Goal: Navigation & Orientation: Find specific page/section

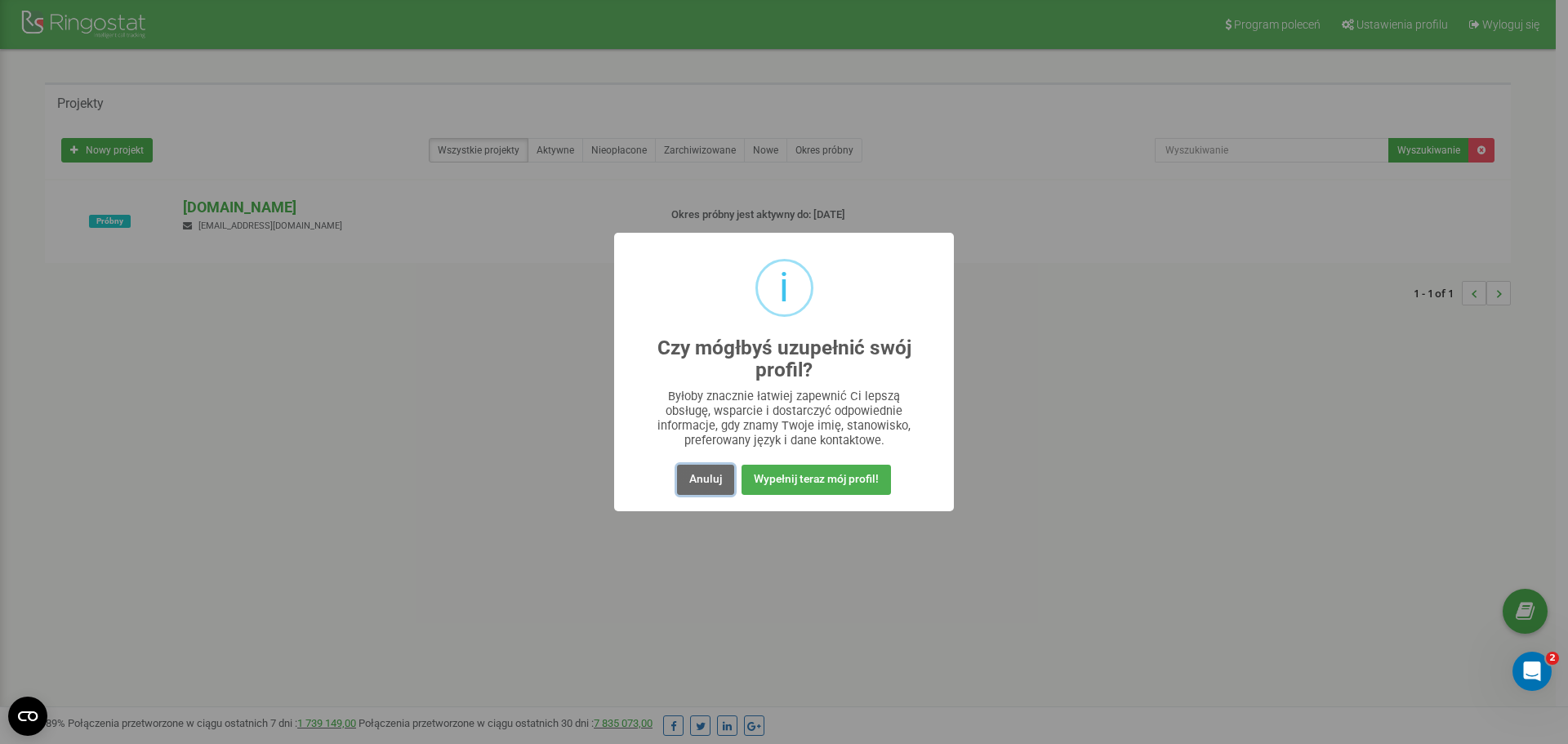
click at [708, 478] on button "Anuluj" at bounding box center [706, 479] width 57 height 30
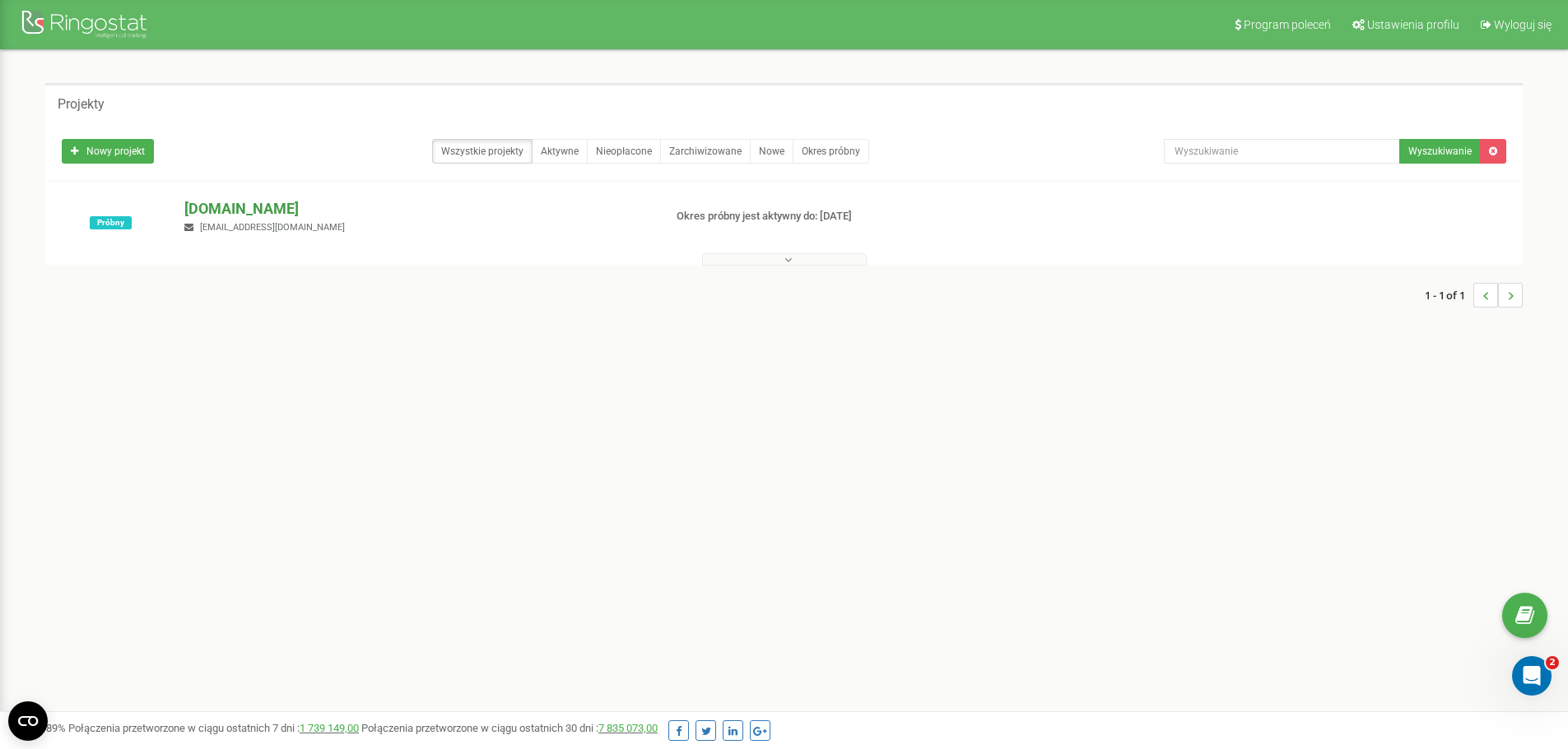
click at [255, 208] on p "[DOMAIN_NAME]" at bounding box center [416, 209] width 465 height 22
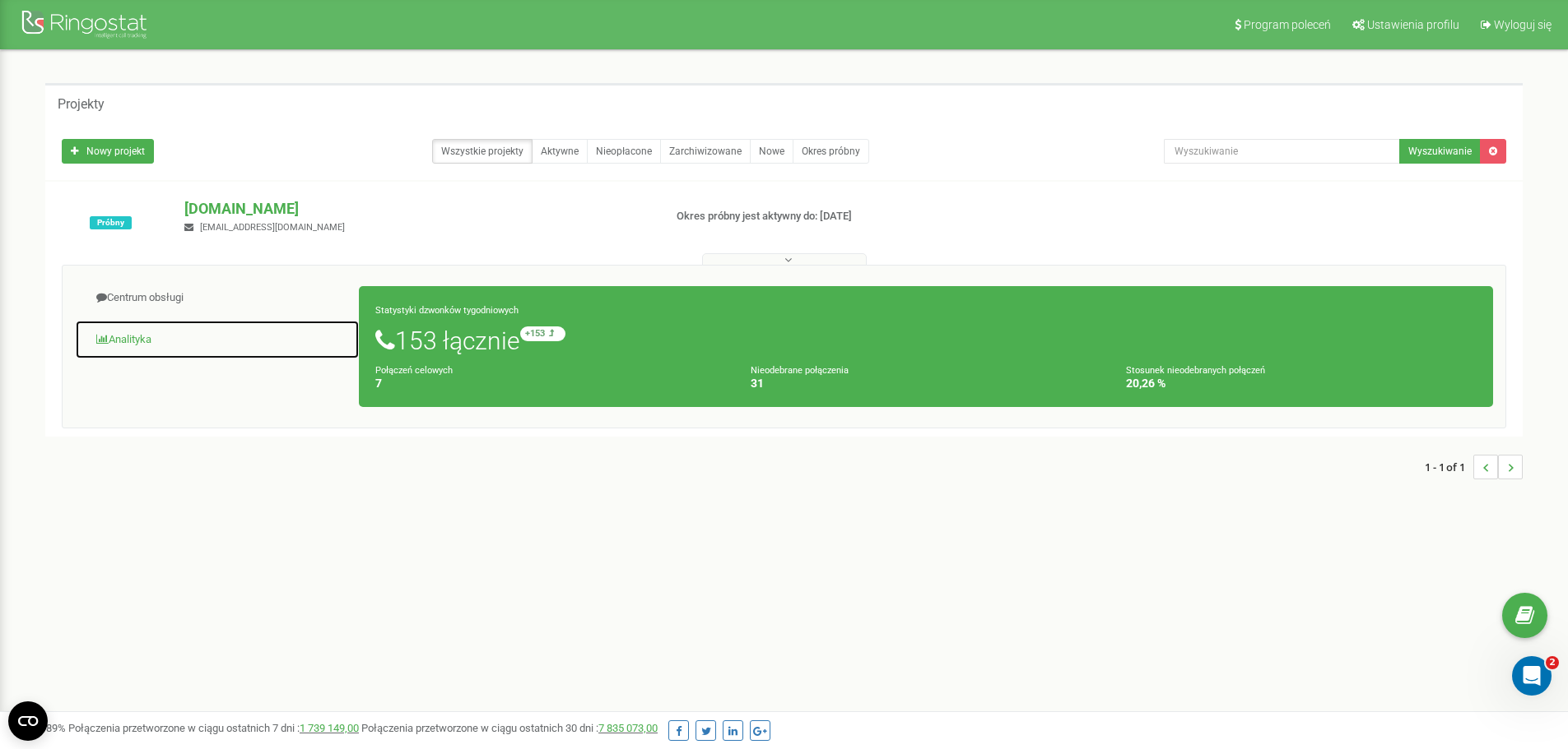
click at [141, 340] on link "Analityka" at bounding box center [216, 340] width 285 height 40
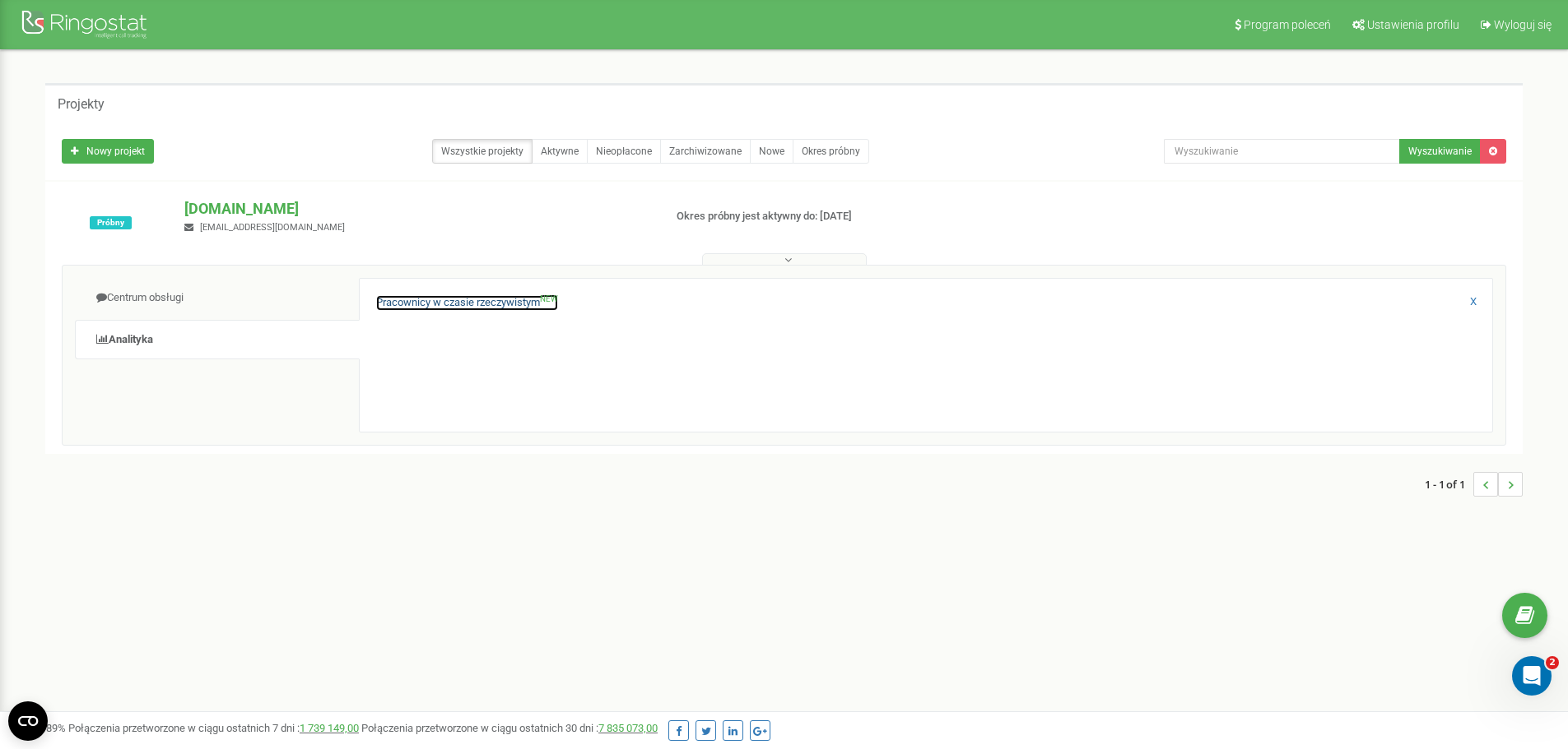
click at [459, 305] on link "Pracownicy w czasie rzeczywistym NEW" at bounding box center [467, 304] width 182 height 16
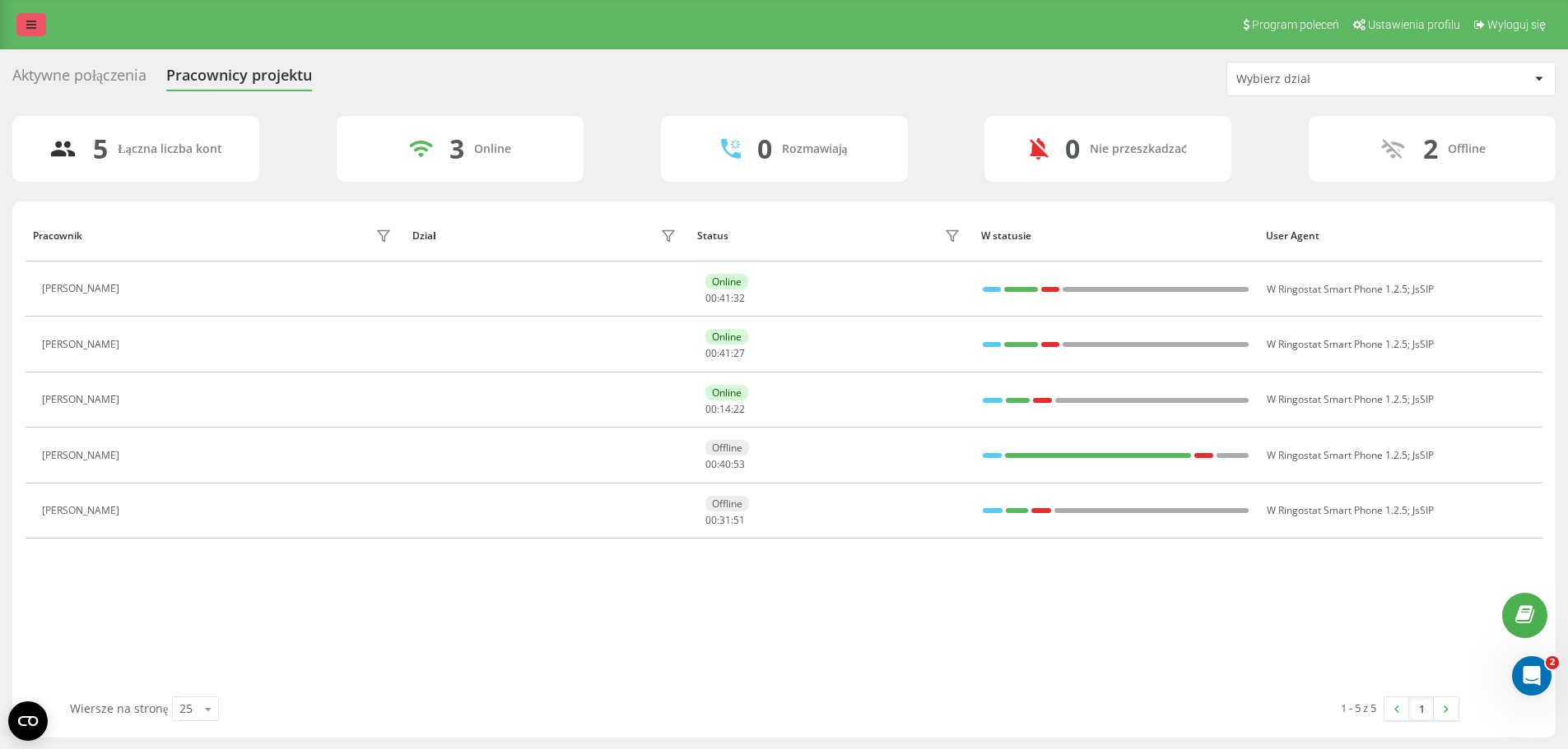
click at [39, 30] on link at bounding box center [31, 24] width 29 height 23
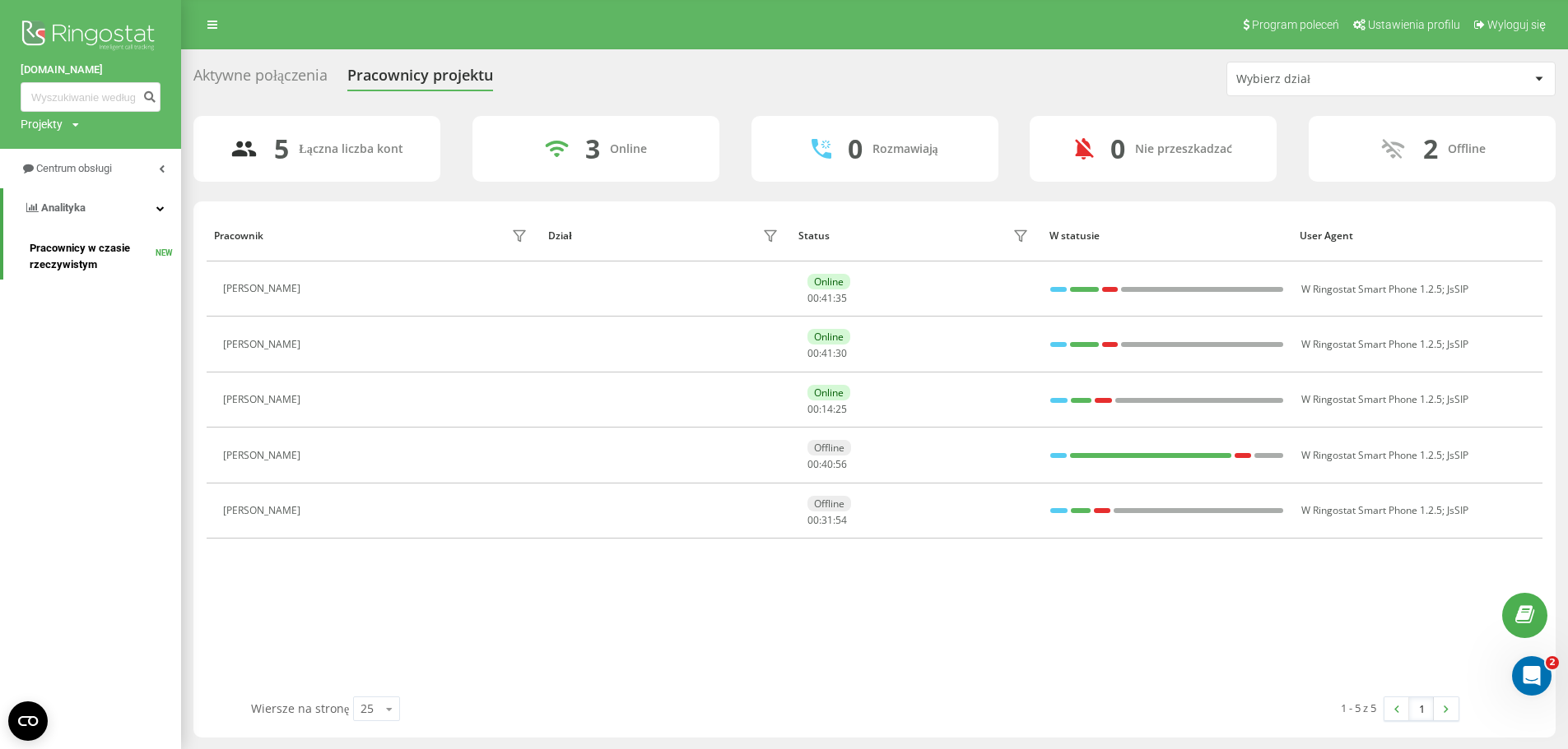
click at [65, 250] on span "Pracownicy w czasie rzeczywistym" at bounding box center [92, 257] width 126 height 33
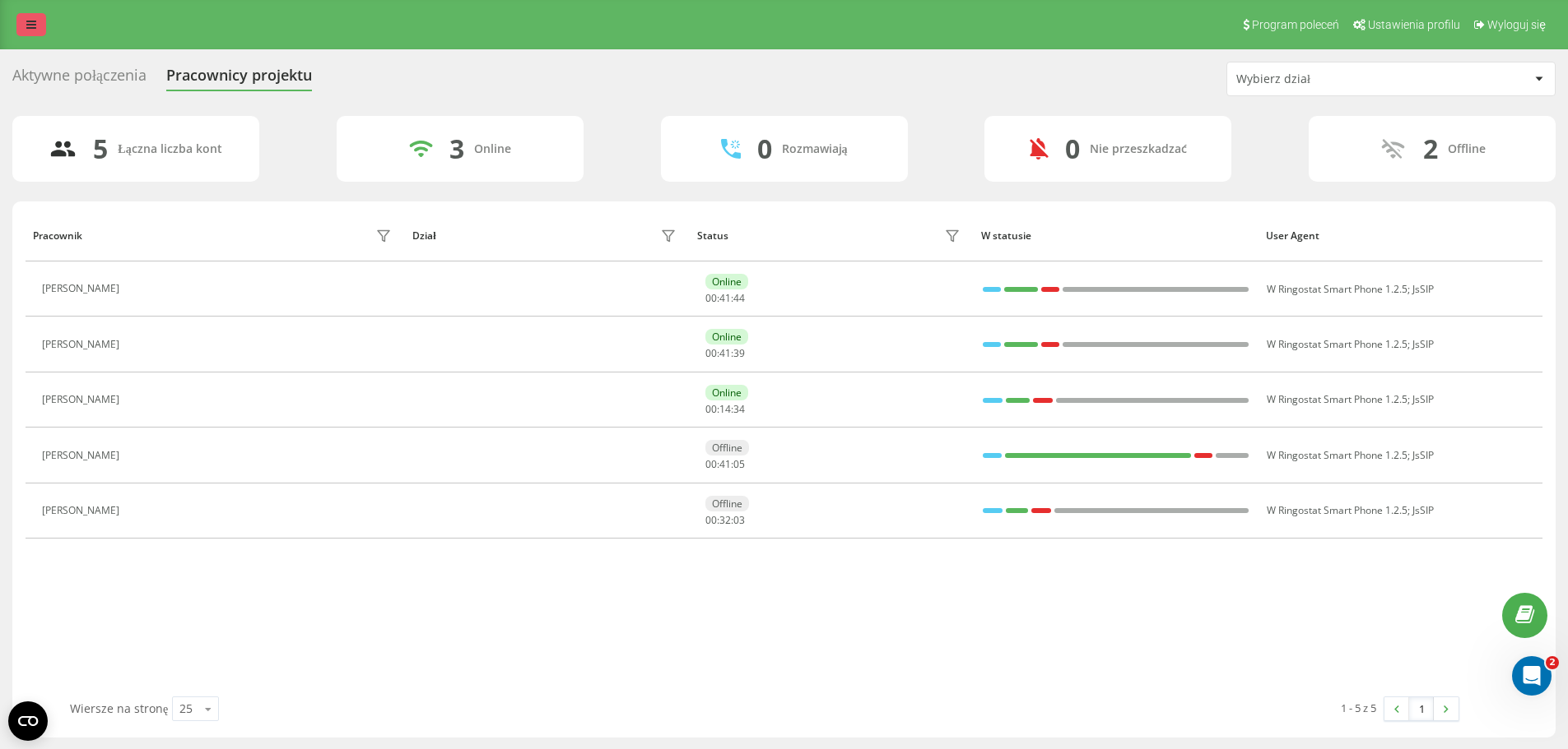
click at [32, 28] on icon at bounding box center [31, 24] width 10 height 12
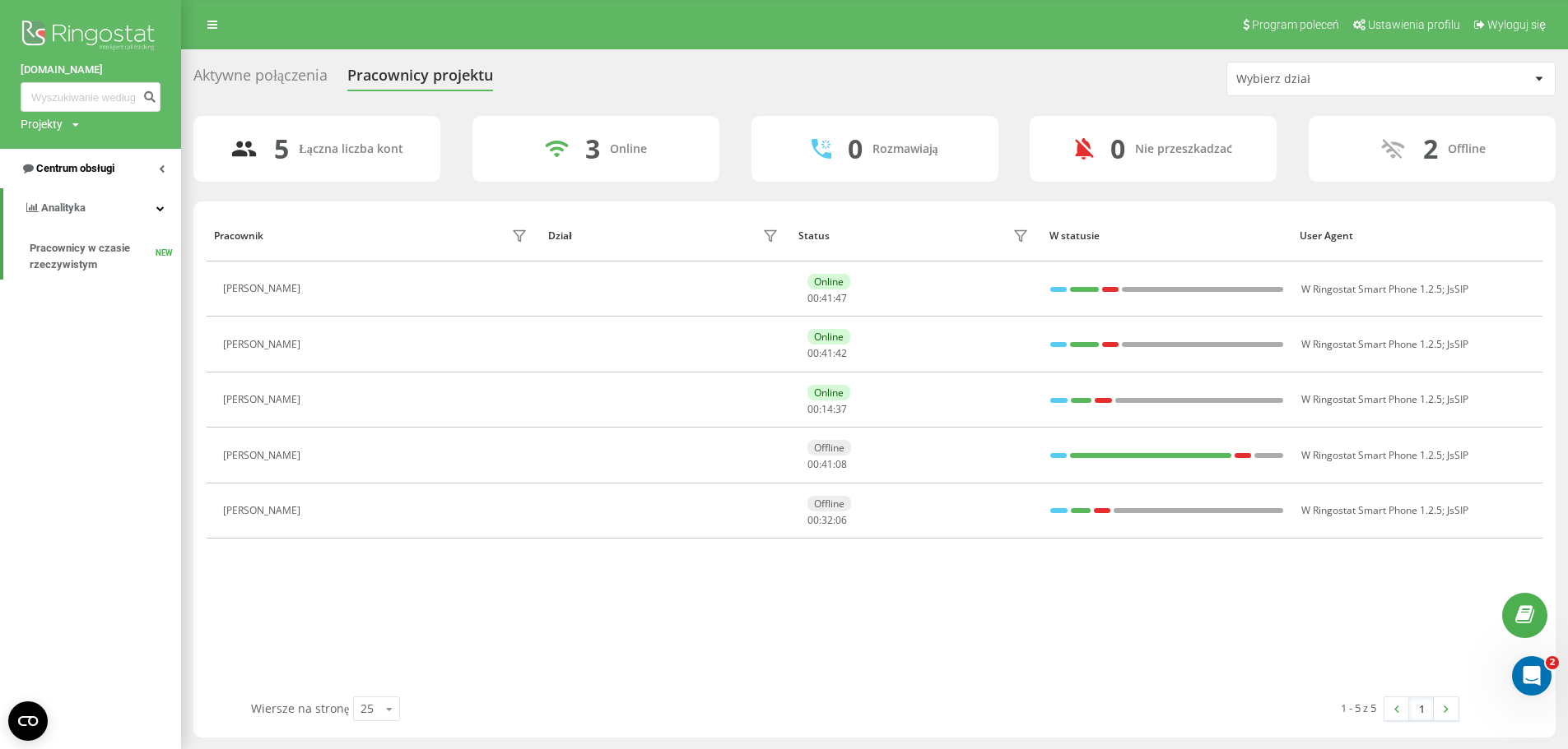
click at [106, 166] on span "Centrum obsługi" at bounding box center [75, 168] width 78 height 13
click at [75, 340] on span "Połączenia w czasie rzeczywistym" at bounding box center [92, 339] width 125 height 33
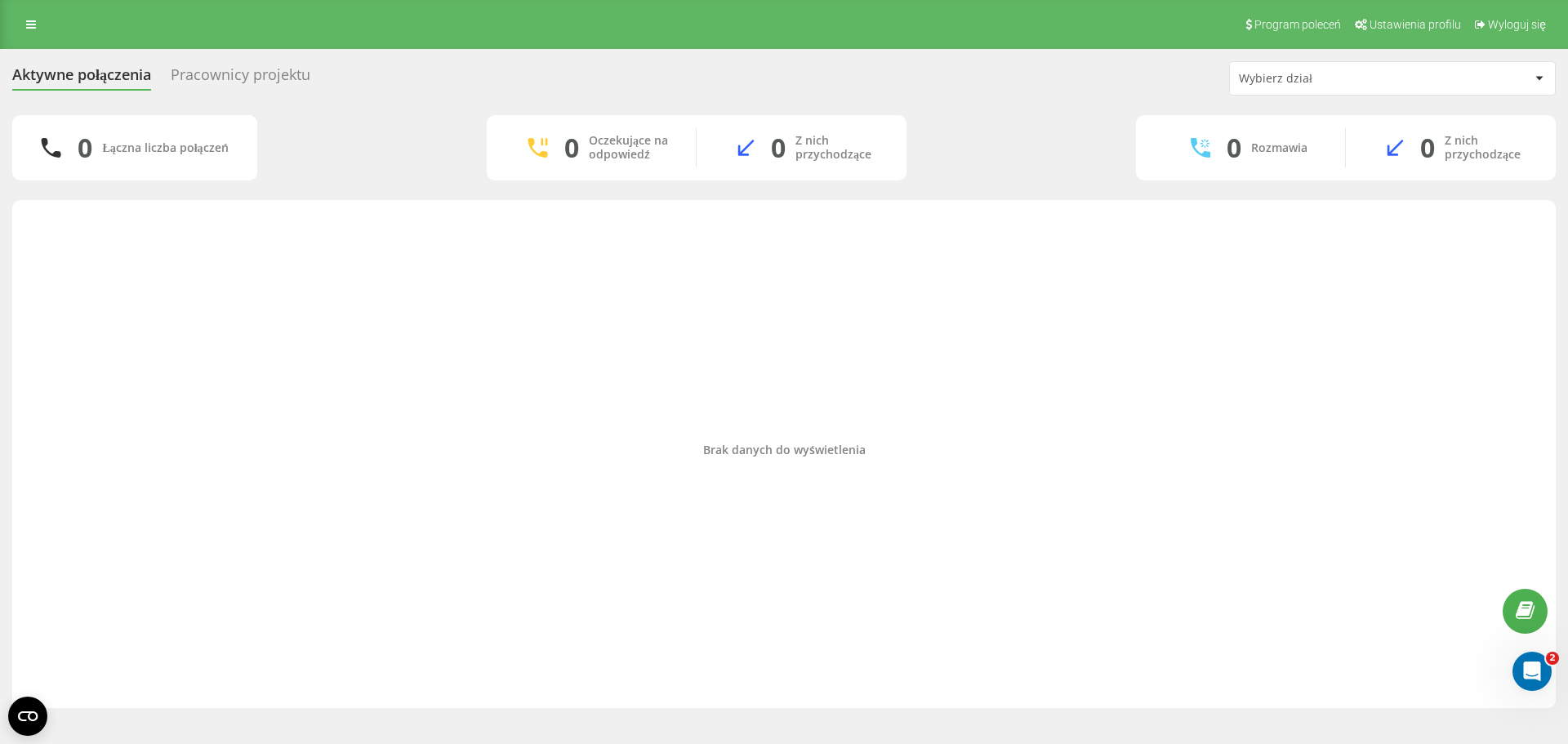
click at [243, 78] on div "Pracownicy projektu" at bounding box center [241, 79] width 140 height 25
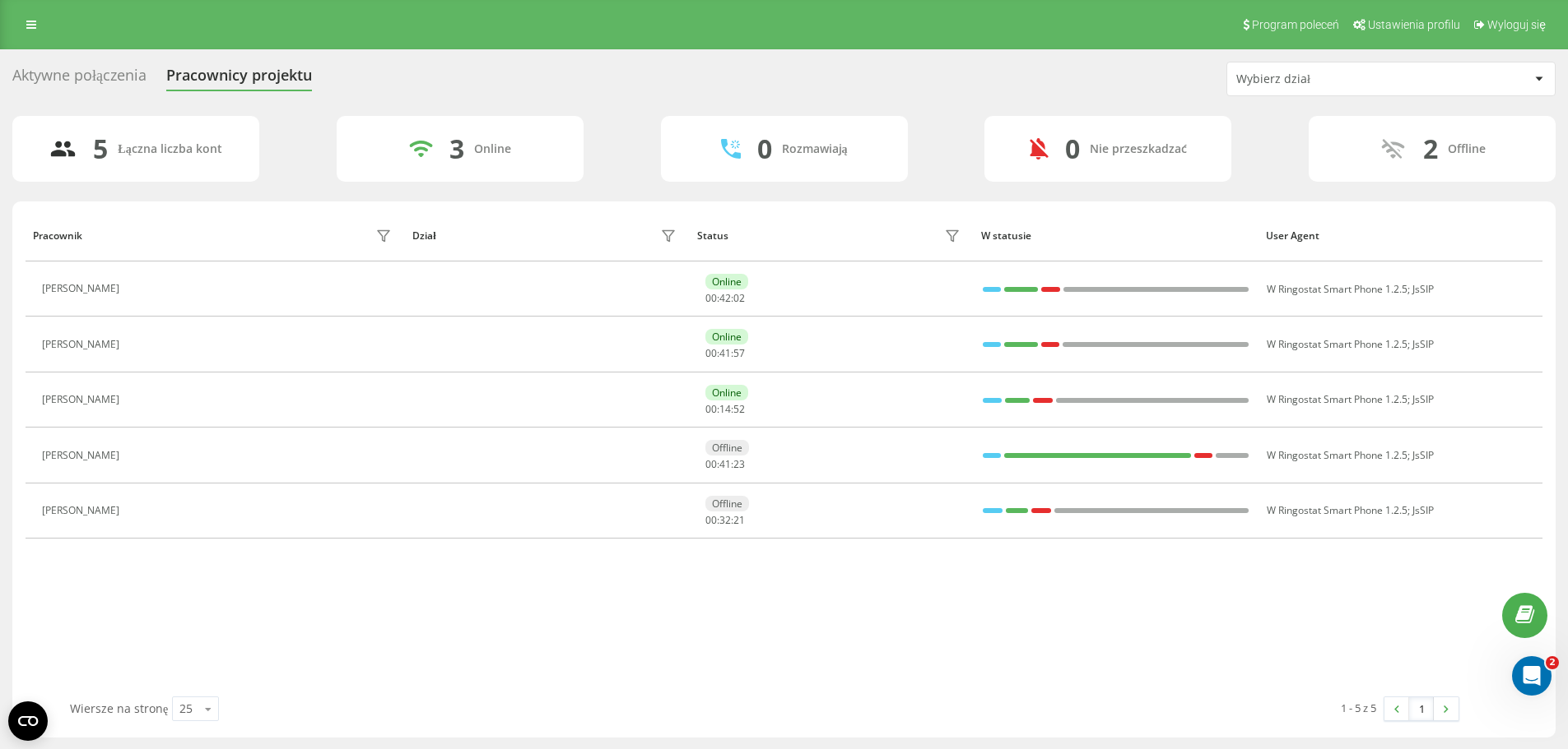
click at [108, 78] on div "Aktywne połączenia" at bounding box center [79, 79] width 134 height 25
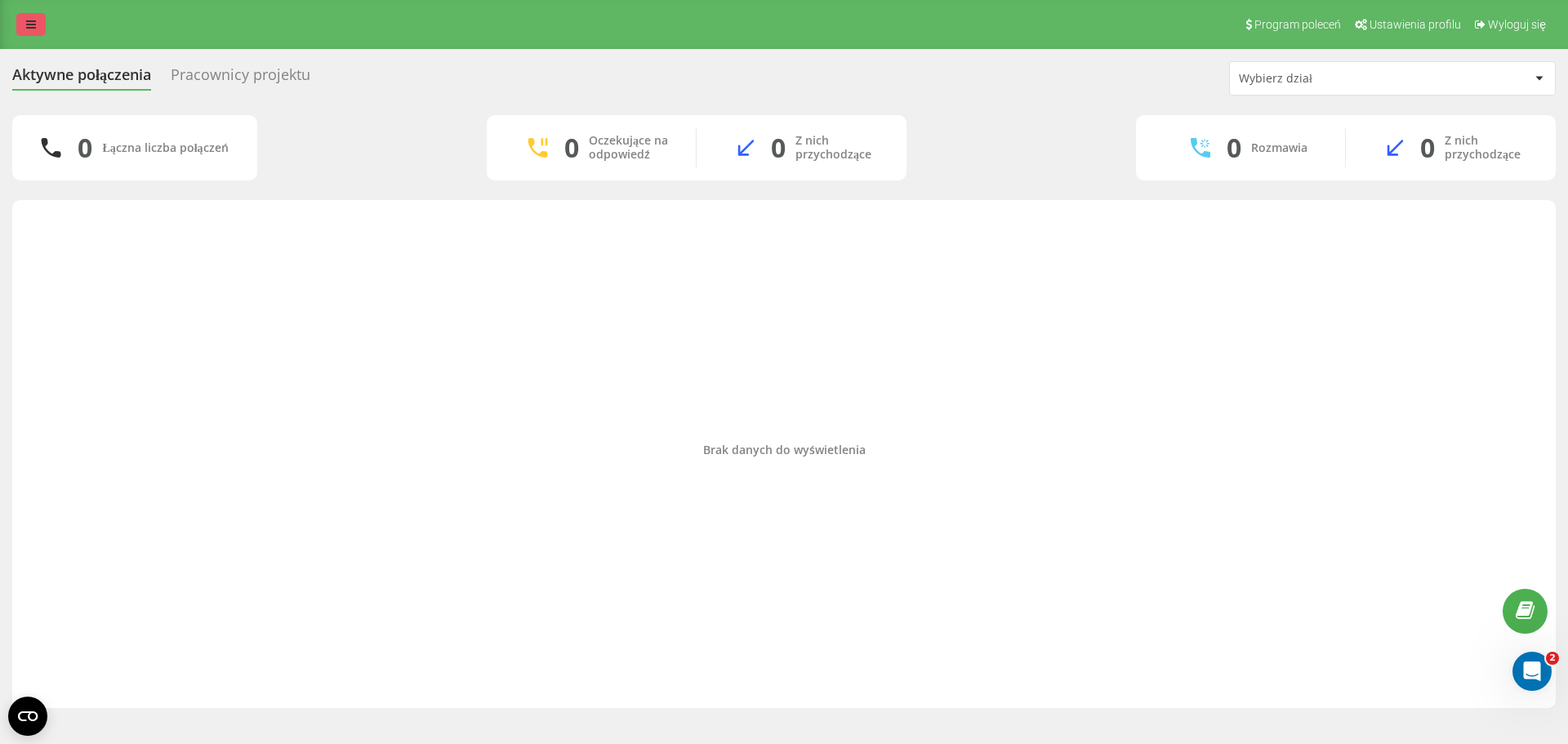
click at [23, 29] on link at bounding box center [31, 24] width 29 height 23
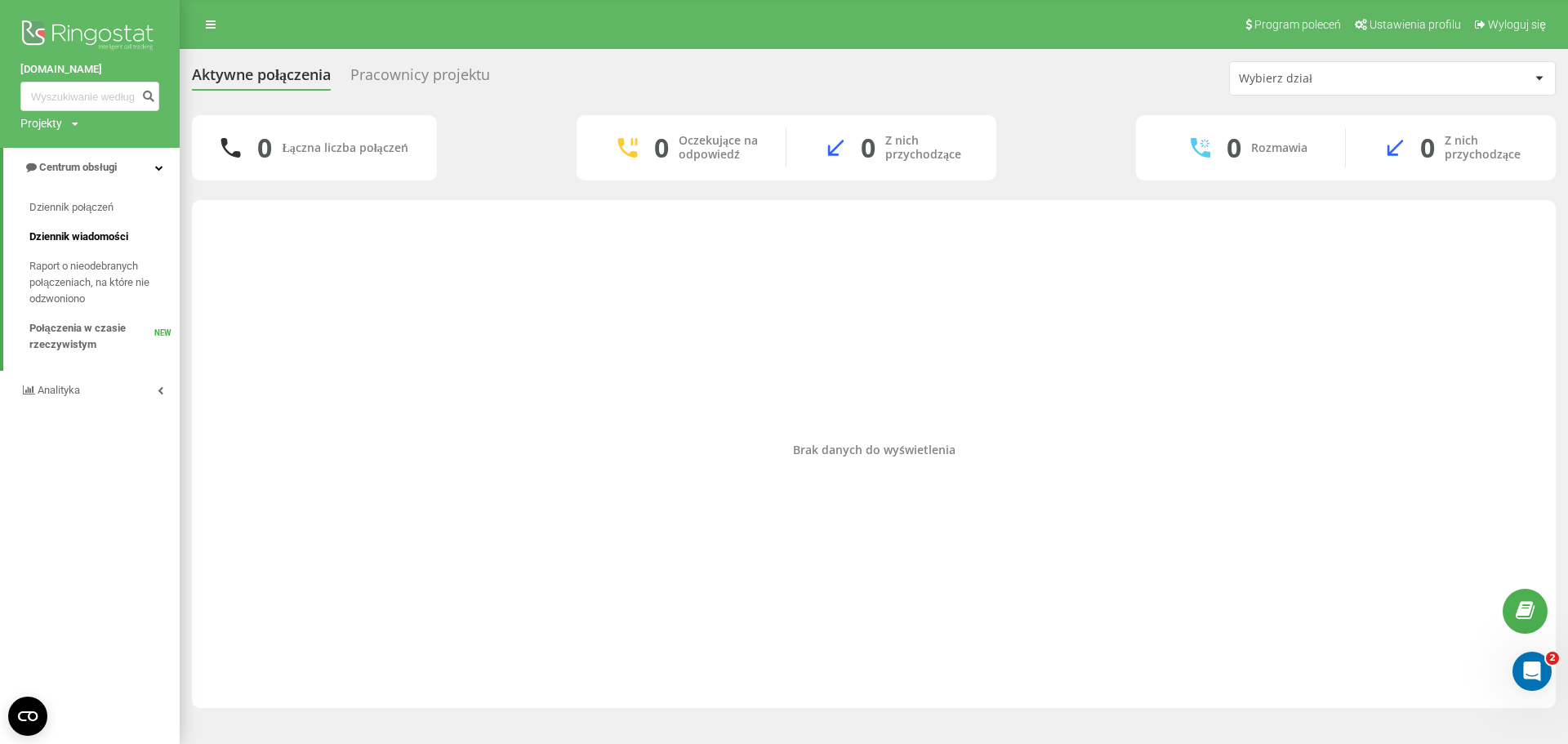
click at [126, 237] on span "Dziennik wiadomości" at bounding box center [79, 236] width 99 height 17
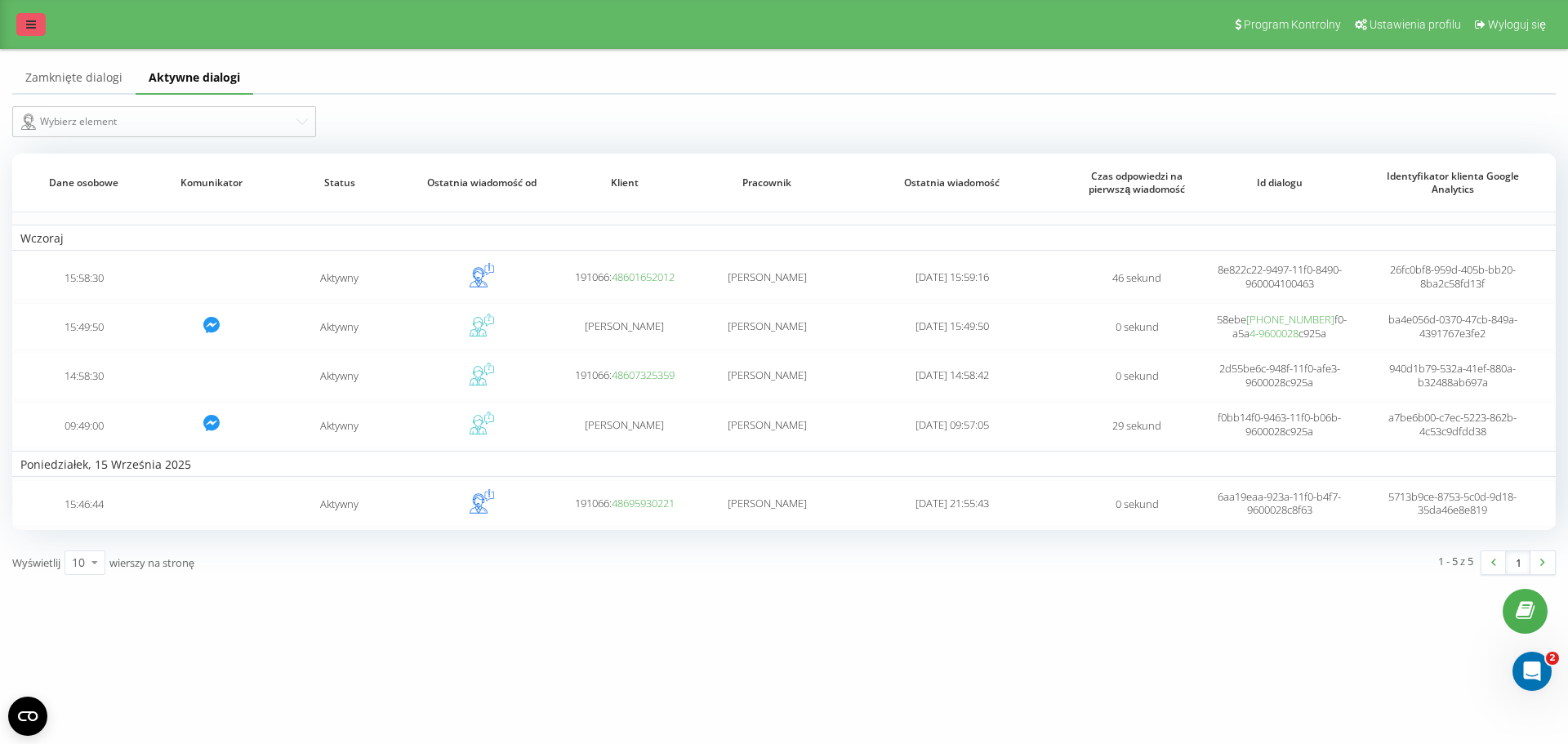
click at [27, 28] on icon at bounding box center [31, 24] width 10 height 12
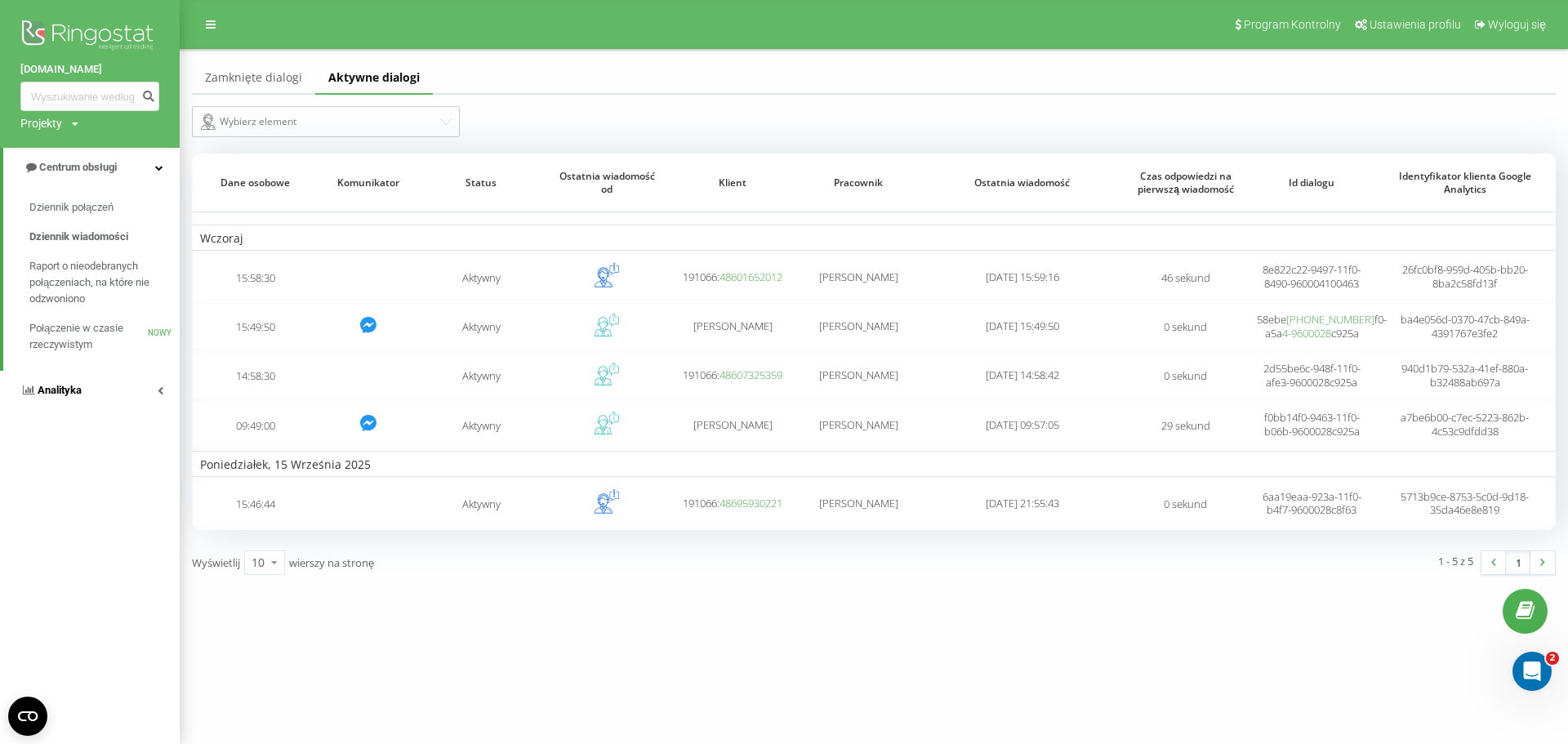
click at [159, 388] on icon at bounding box center [160, 390] width 6 height 8
click at [161, 162] on link "Centrum obsługi" at bounding box center [89, 167] width 180 height 39
click at [1544, 565] on img at bounding box center [1543, 563] width 5 height 8
click at [1534, 672] on icon "Otwórz komunikator Intercom" at bounding box center [1530, 670] width 27 height 27
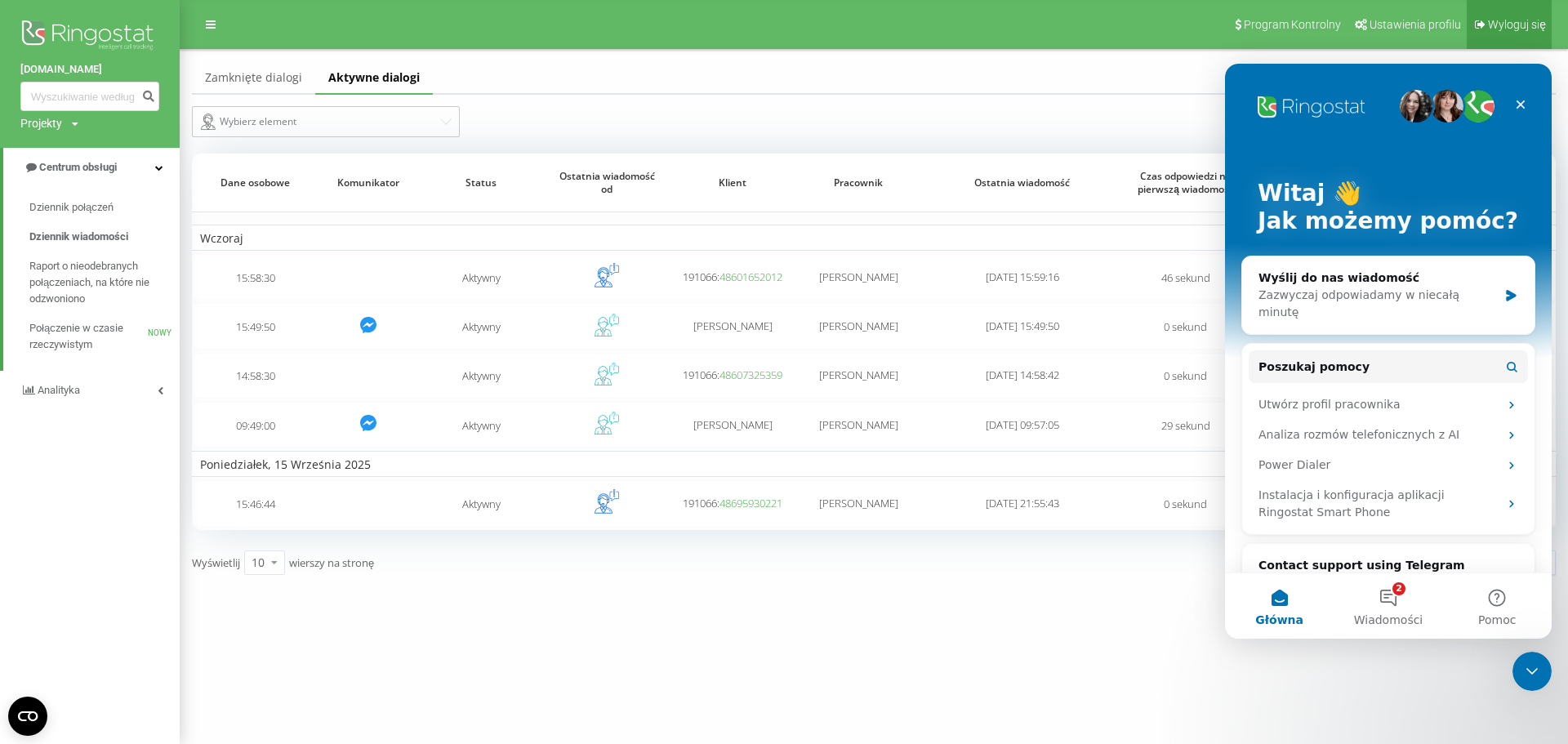
click at [1490, 26] on font "Wyloguj się" at bounding box center [1517, 23] width 58 height 13
